Goal: Task Accomplishment & Management: Manage account settings

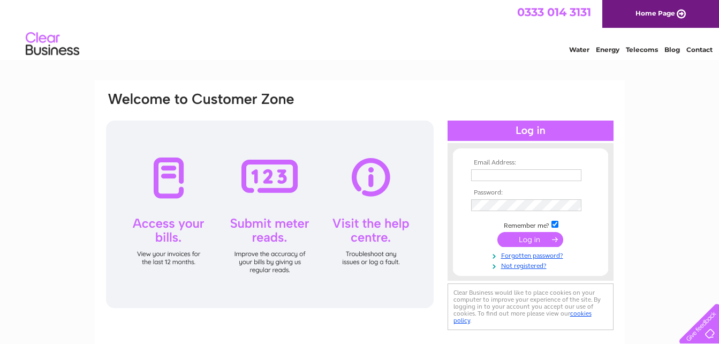
click at [486, 175] on input "text" at bounding box center [526, 175] width 110 height 12
type input "longmatehelen@gmail.com"
click at [530, 240] on input "submit" at bounding box center [530, 240] width 66 height 15
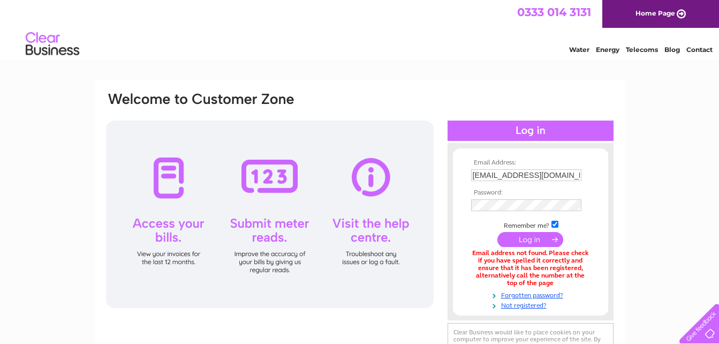
click at [553, 222] on input "checkbox" at bounding box center [554, 224] width 7 height 7
checkbox input "false"
click at [546, 237] on input "submit" at bounding box center [530, 239] width 66 height 15
drag, startPoint x: 473, startPoint y: 173, endPoint x: 571, endPoint y: 187, distance: 98.9
click at [571, 187] on tbody "Email Address: longmatehelen@gmail.com Password: Remember me?" at bounding box center [530, 234] width 124 height 151
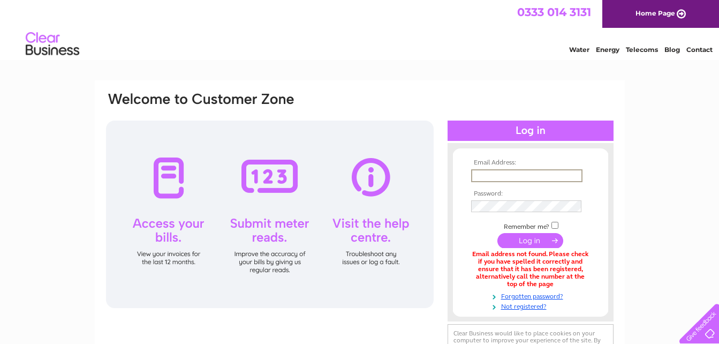
click at [545, 175] on input "text" at bounding box center [526, 175] width 111 height 13
type input "abbuilders@live.co.uk"
click at [508, 238] on input "submit" at bounding box center [530, 240] width 66 height 15
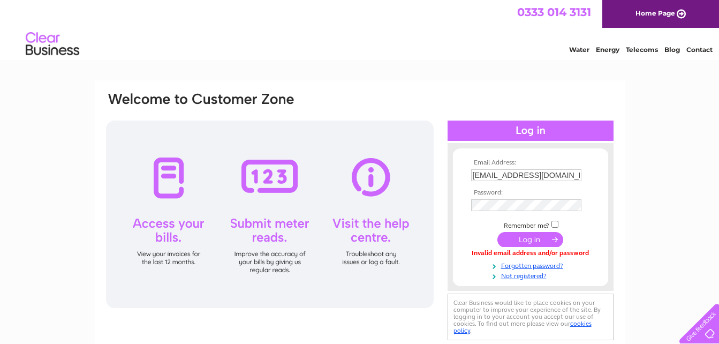
drag, startPoint x: 529, startPoint y: 241, endPoint x: 517, endPoint y: 241, distance: 12.3
click at [527, 242] on input "submit" at bounding box center [530, 239] width 66 height 15
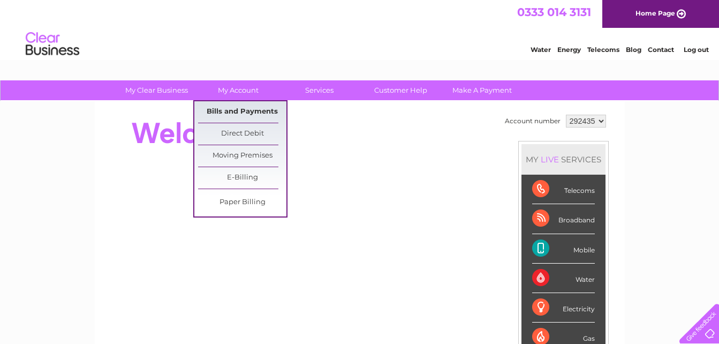
click at [231, 107] on link "Bills and Payments" at bounding box center [242, 111] width 88 height 21
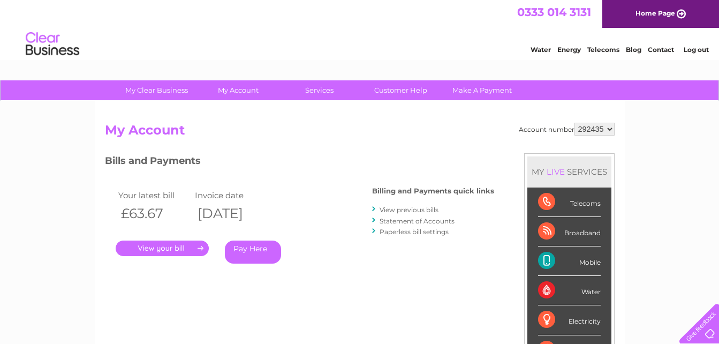
click at [165, 244] on link "." at bounding box center [162, 248] width 93 height 16
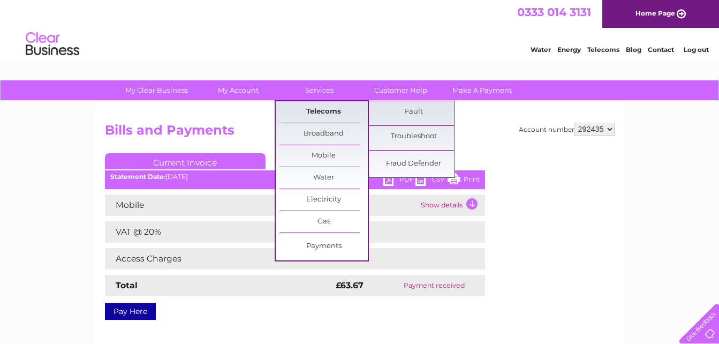
click at [319, 107] on link "Telecoms" at bounding box center [323, 111] width 88 height 21
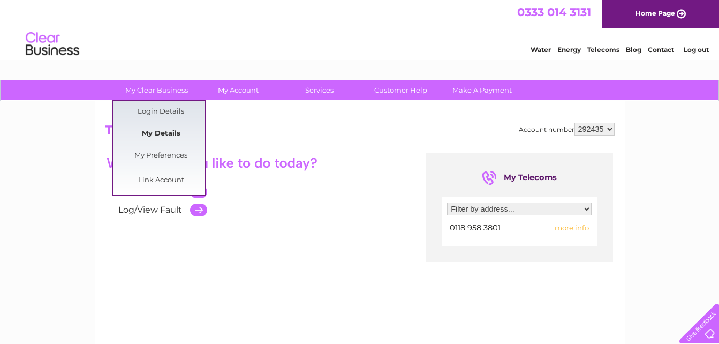
click at [158, 130] on link "My Details" at bounding box center [161, 133] width 88 height 21
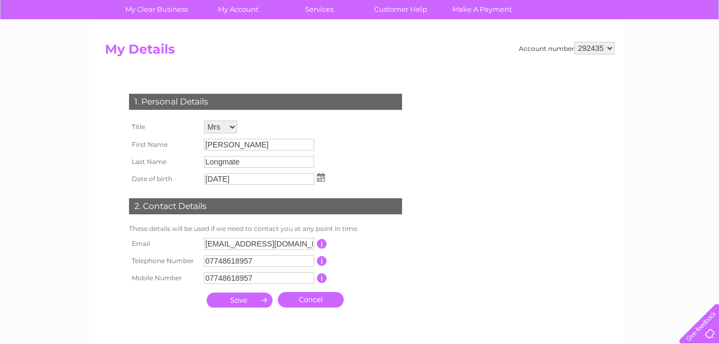
scroll to position [107, 0]
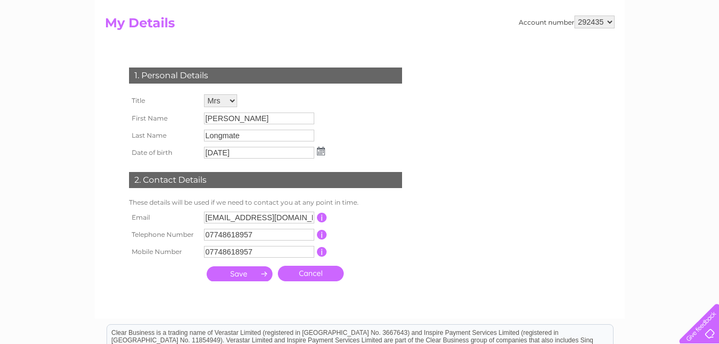
click at [321, 214] on input "button" at bounding box center [322, 218] width 10 height 10
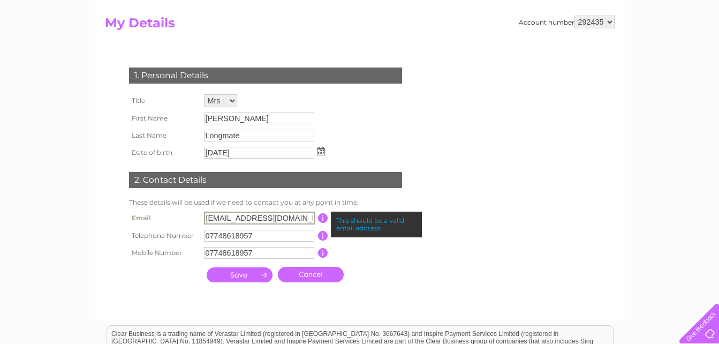
drag, startPoint x: 206, startPoint y: 216, endPoint x: 289, endPoint y: 218, distance: 83.0
click at [289, 218] on input "abbuilders@live.co.uk" at bounding box center [259, 217] width 111 height 13
type input "longmatehelen@gmail.com"
click at [232, 273] on input "submit" at bounding box center [240, 274] width 66 height 15
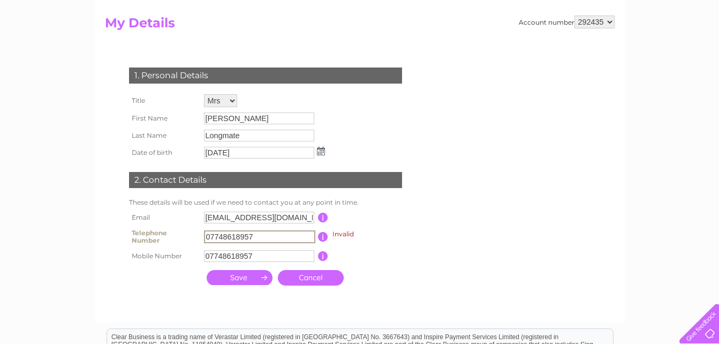
drag, startPoint x: 205, startPoint y: 234, endPoint x: 263, endPoint y: 238, distance: 58.0
click at [263, 238] on input "07748618957" at bounding box center [259, 236] width 111 height 13
click at [238, 276] on input "submit" at bounding box center [240, 277] width 66 height 15
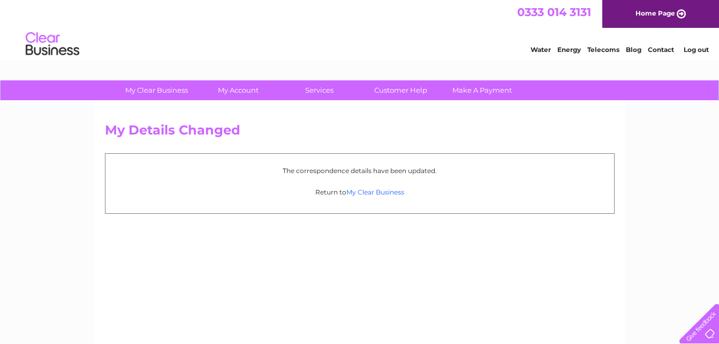
click at [380, 190] on link "My Clear Business" at bounding box center [375, 192] width 58 height 8
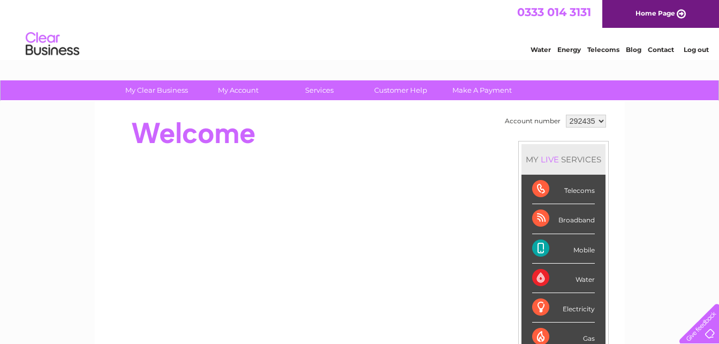
scroll to position [54, 0]
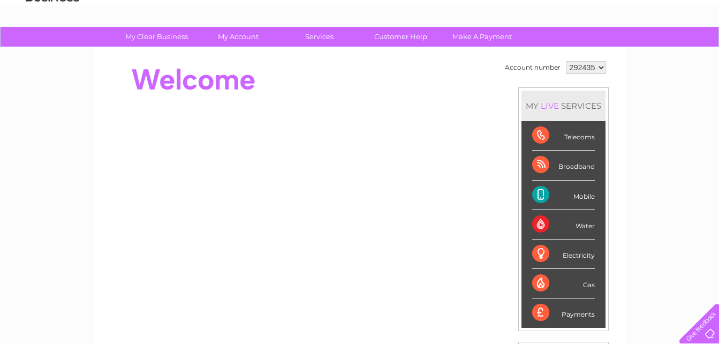
click at [566, 163] on div "Broadband" at bounding box center [563, 164] width 63 height 29
click at [541, 162] on div "Broadband" at bounding box center [563, 164] width 63 height 29
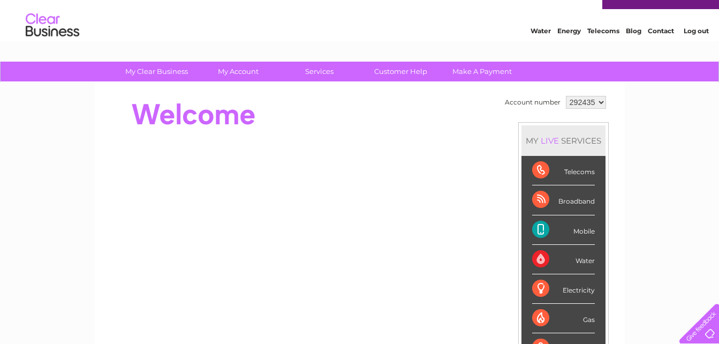
scroll to position [0, 0]
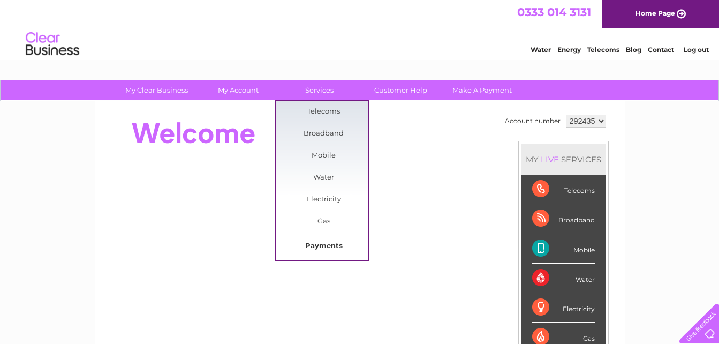
click at [323, 242] on link "Payments" at bounding box center [323, 246] width 88 height 21
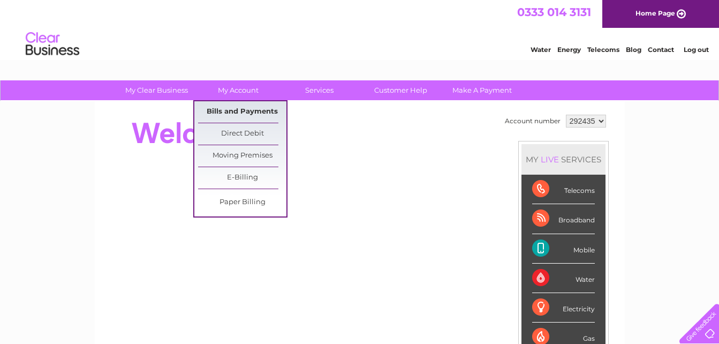
click at [236, 107] on link "Bills and Payments" at bounding box center [242, 111] width 88 height 21
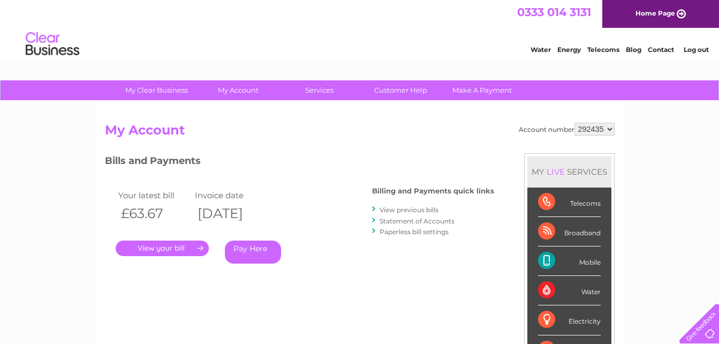
click at [401, 220] on link "Statement of Accounts" at bounding box center [417, 221] width 75 height 8
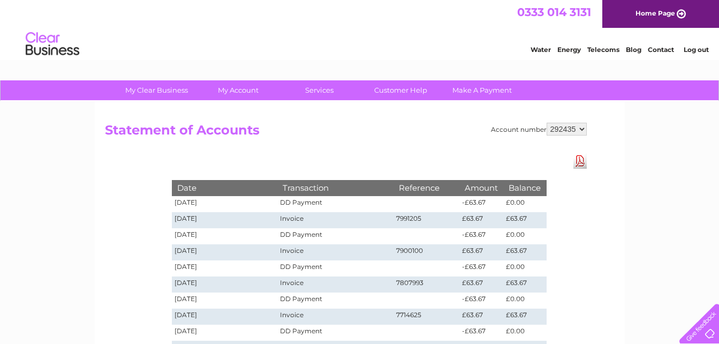
click at [692, 47] on link "Log out" at bounding box center [696, 50] width 25 height 8
